Goal: Information Seeking & Learning: Understand process/instructions

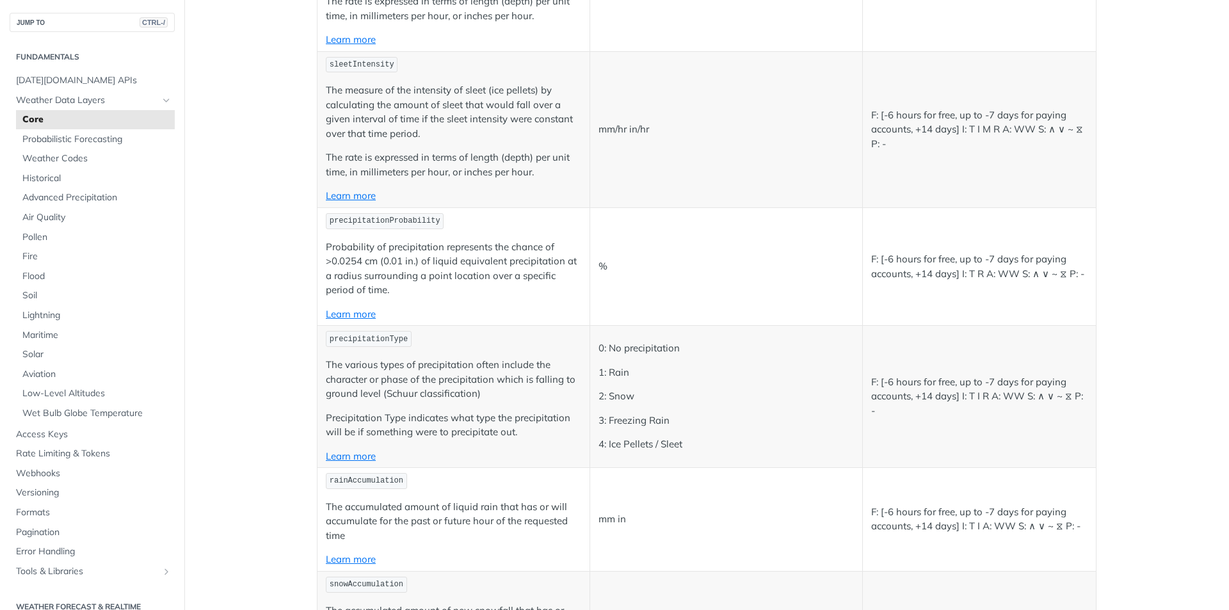
scroll to position [3200, 0]
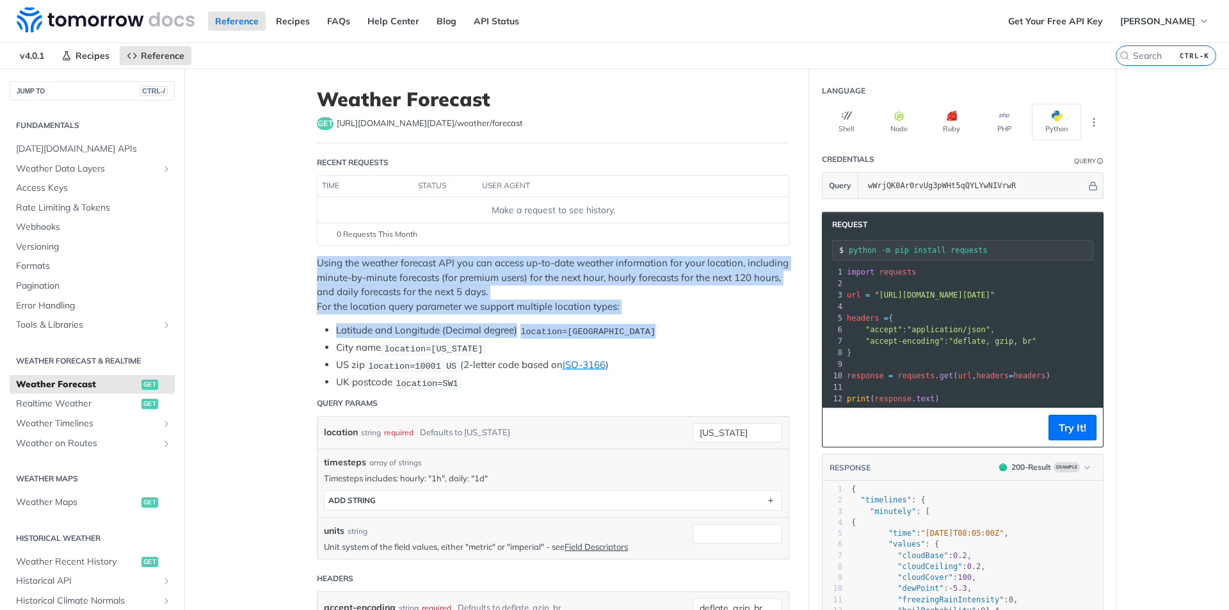
drag, startPoint x: 319, startPoint y: 264, endPoint x: 659, endPoint y: 331, distance: 346.5
click at [659, 331] on article "Weather Forecast get [URL][DOMAIN_NAME][DATE] /weather/forecast Recent Requests…" at bounding box center [553, 505] width 512 height 875
click at [659, 331] on li "Latitude and Longitude (Decimal degree) location=[GEOGRAPHIC_DATA]" at bounding box center [562, 330] width 453 height 15
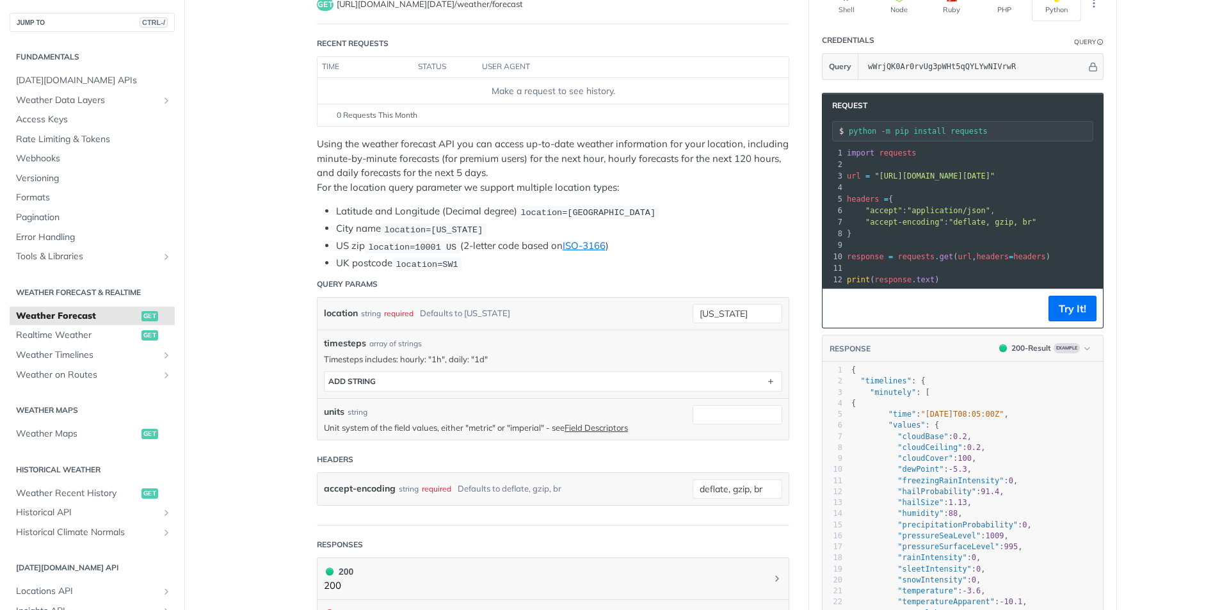
scroll to position [128, 0]
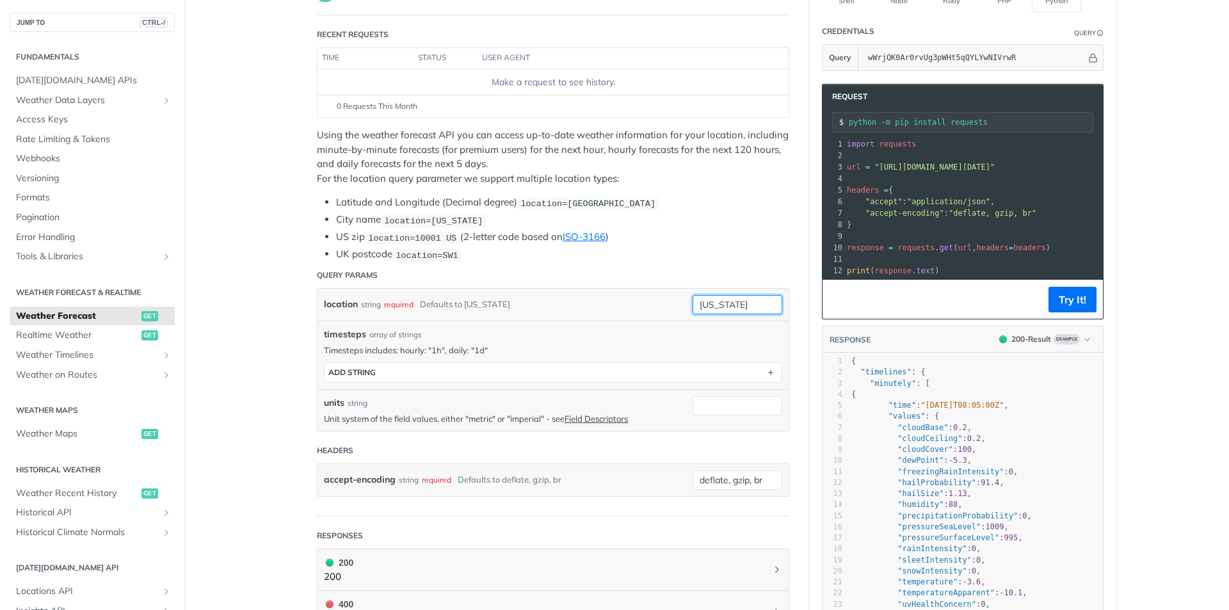
click at [746, 295] on input "[US_STATE]" at bounding box center [737, 304] width 90 height 19
click at [722, 251] on li "UK postcode location=SW1" at bounding box center [562, 254] width 453 height 15
